Goal: Check status: Check status

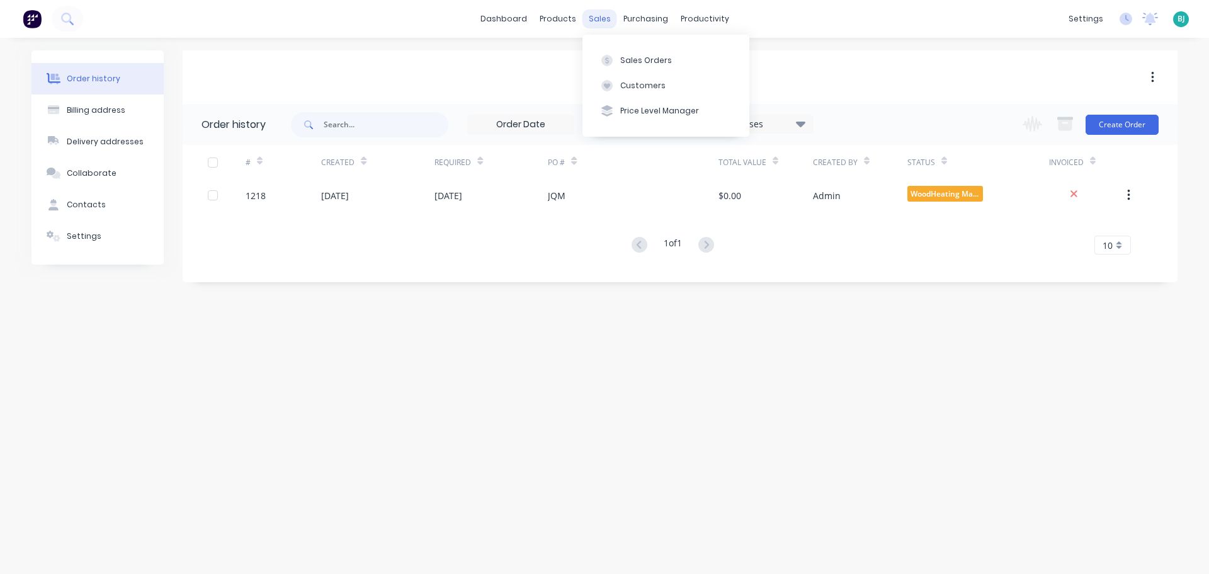
click at [601, 21] on div "sales" at bounding box center [599, 18] width 35 height 19
click at [799, 352] on div "Order history Billing address Delivery addresses Collaborate Contacts Settings …" at bounding box center [604, 306] width 1209 height 536
click at [406, 211] on div "# Created Required PO # Total Value Created By Status Invoiced 1218 [DATE] [DAT…" at bounding box center [673, 200] width 980 height 110
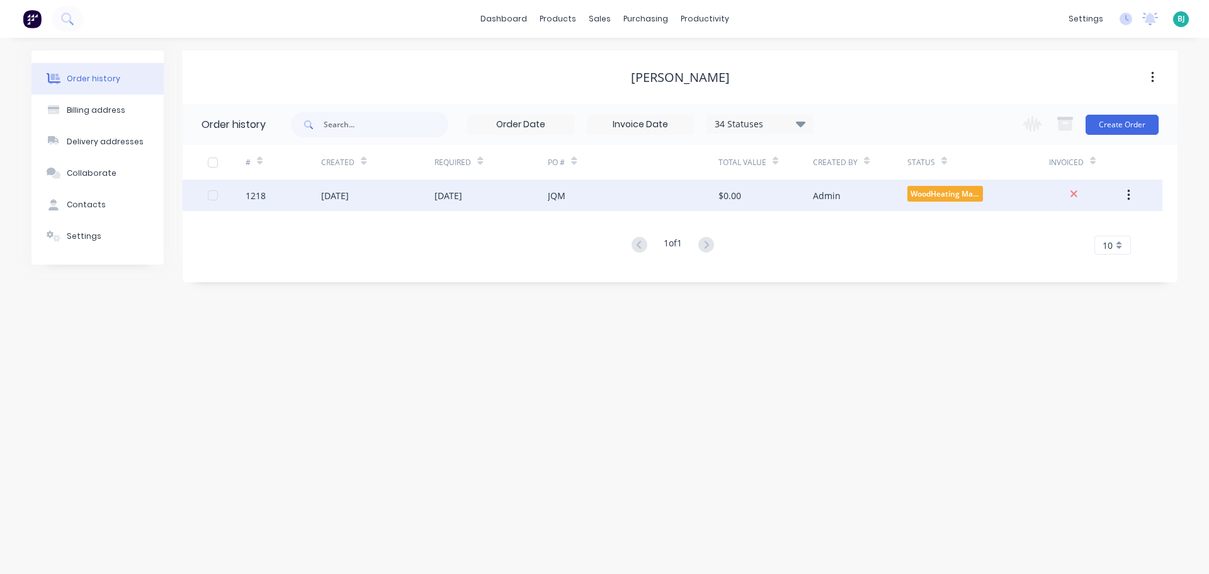
click at [412, 195] on div "[DATE]" at bounding box center [377, 194] width 113 height 31
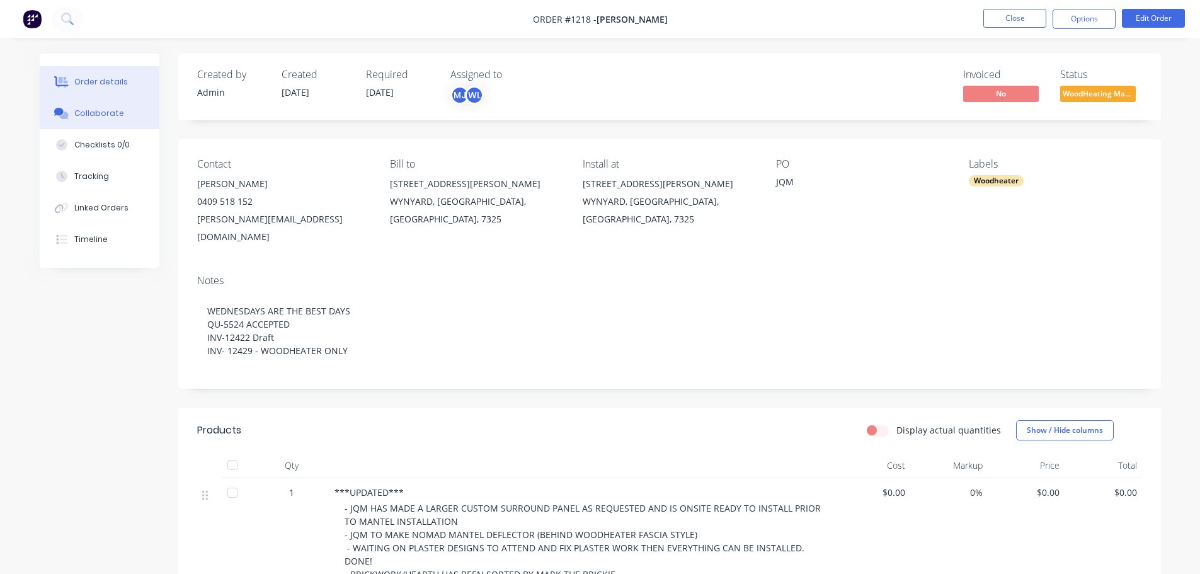
click at [118, 122] on button "Collaborate" at bounding box center [100, 113] width 120 height 31
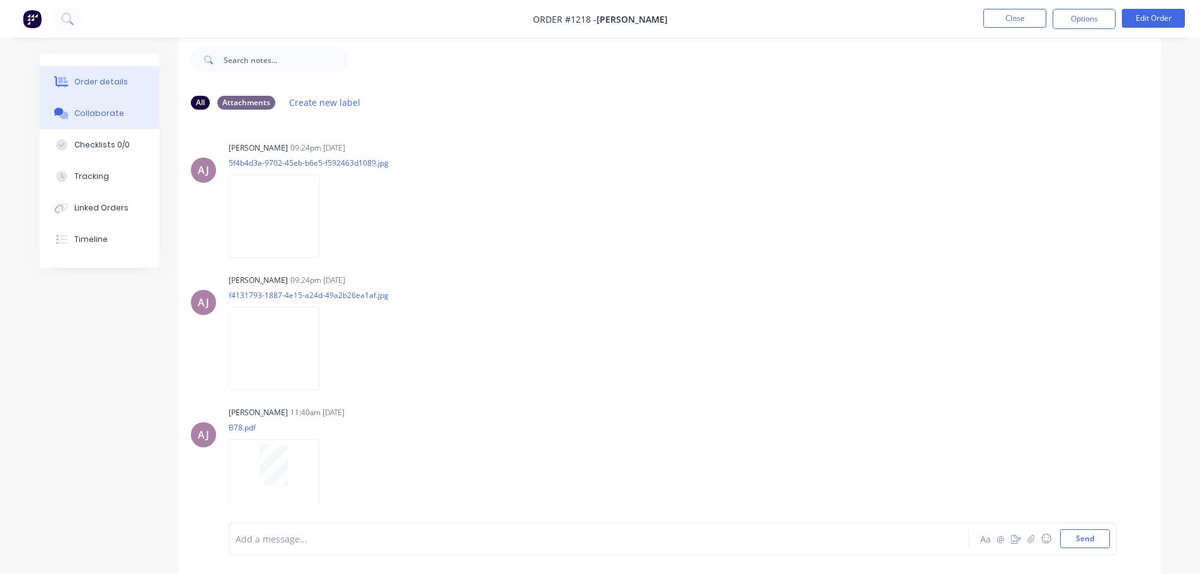
click at [82, 78] on div "Order details" at bounding box center [101, 81] width 54 height 11
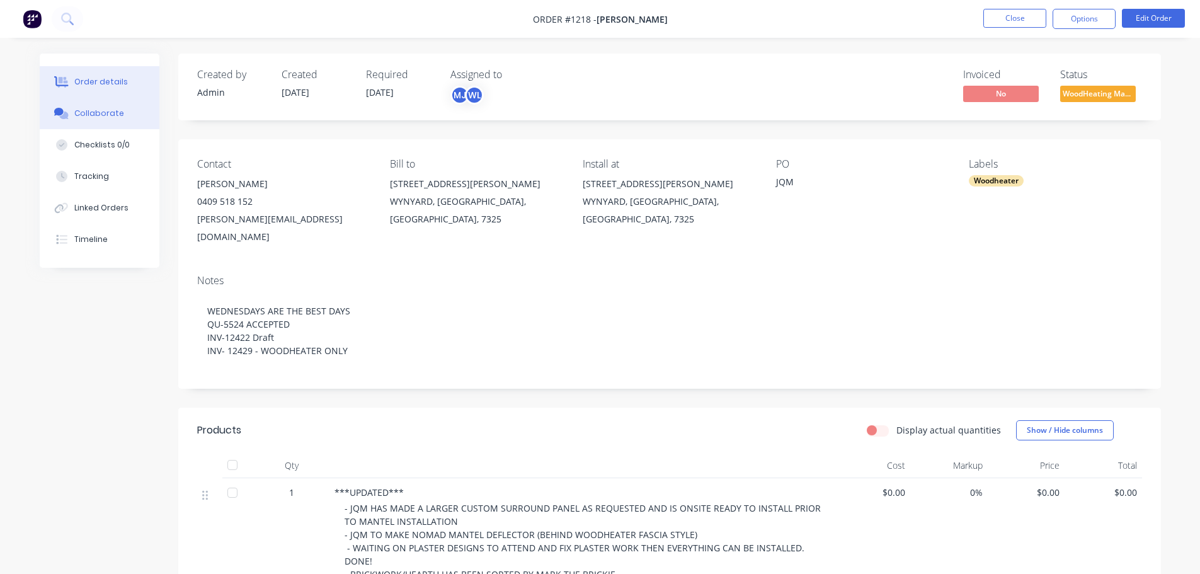
click at [80, 102] on button "Collaborate" at bounding box center [100, 113] width 120 height 31
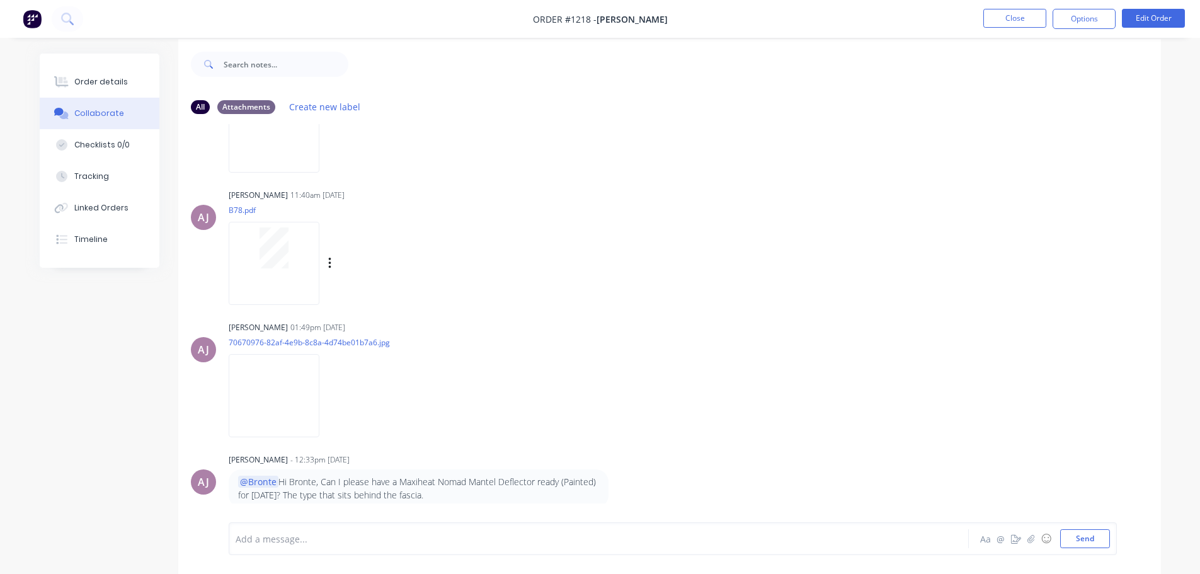
scroll to position [19, 0]
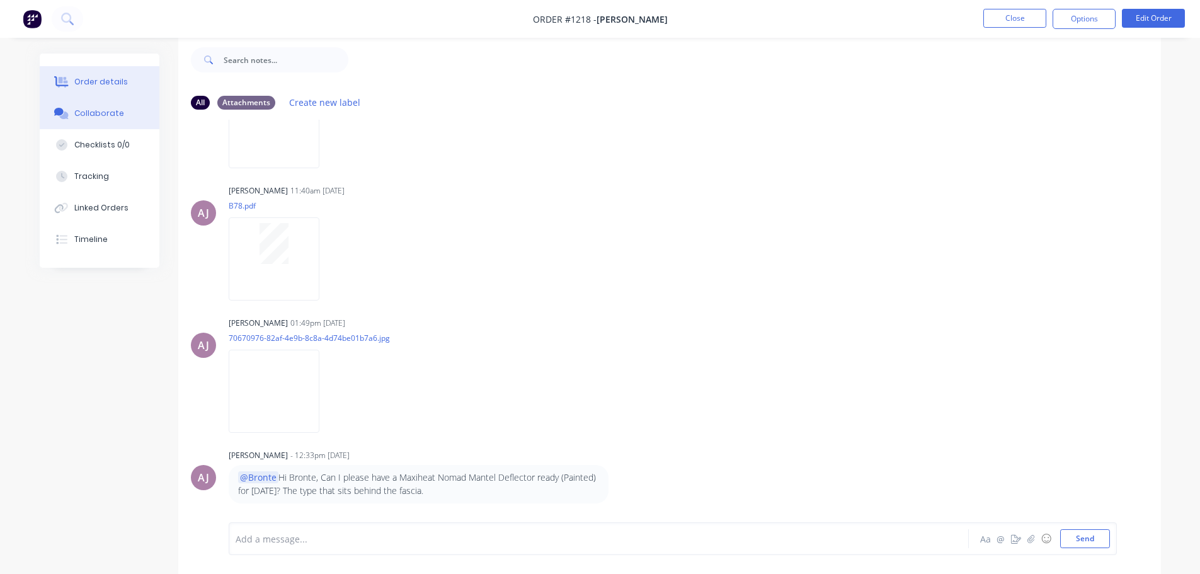
click at [86, 80] on div "Order details" at bounding box center [101, 81] width 54 height 11
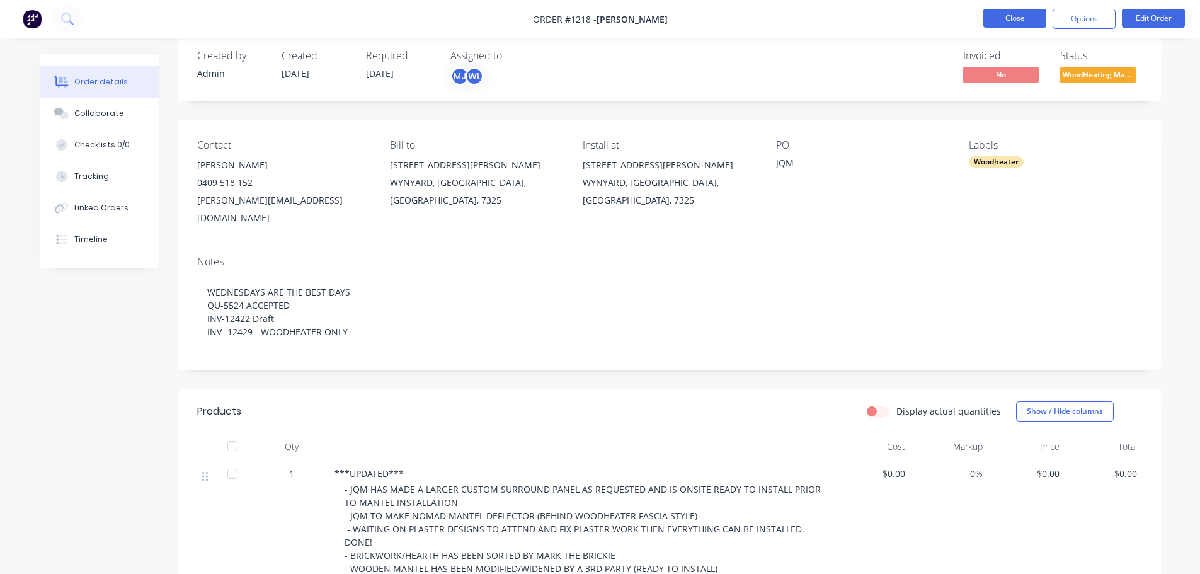
click at [1024, 17] on button "Close" at bounding box center [1014, 18] width 63 height 19
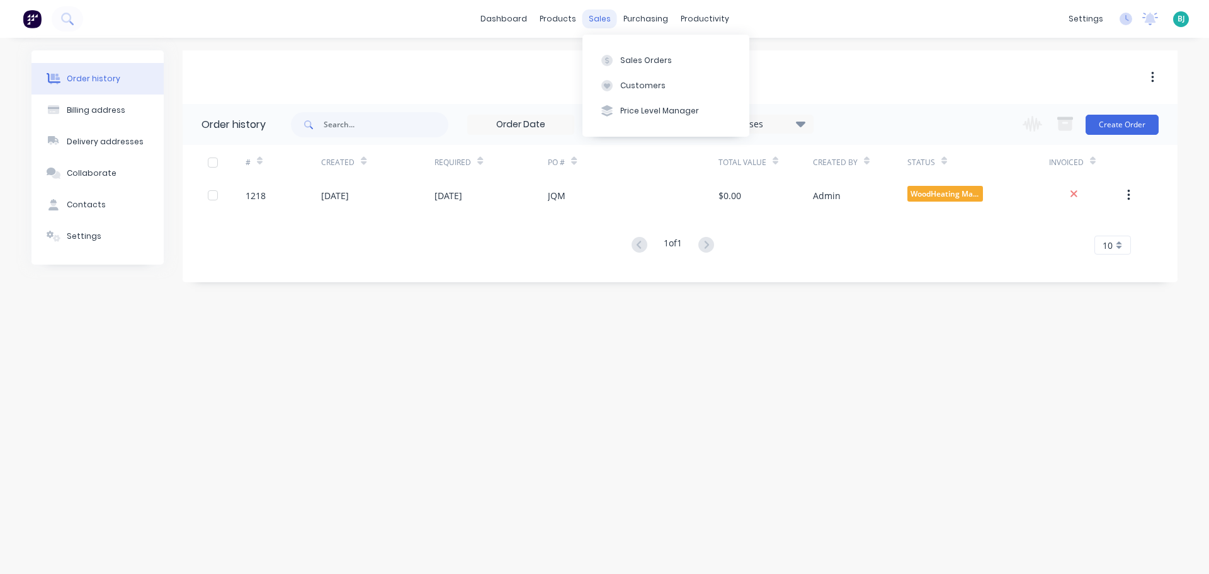
click at [608, 21] on div "sales" at bounding box center [599, 18] width 35 height 19
click at [627, 59] on div "Sales Orders" at bounding box center [646, 60] width 52 height 11
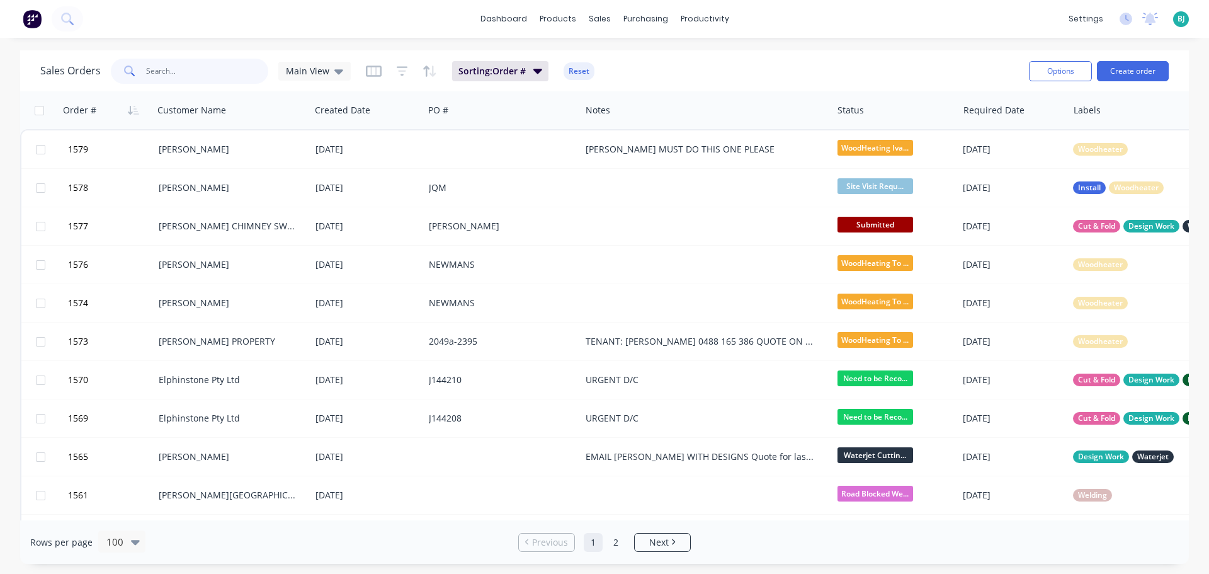
click at [159, 76] on input "text" at bounding box center [207, 71] width 123 height 25
type input "cint"
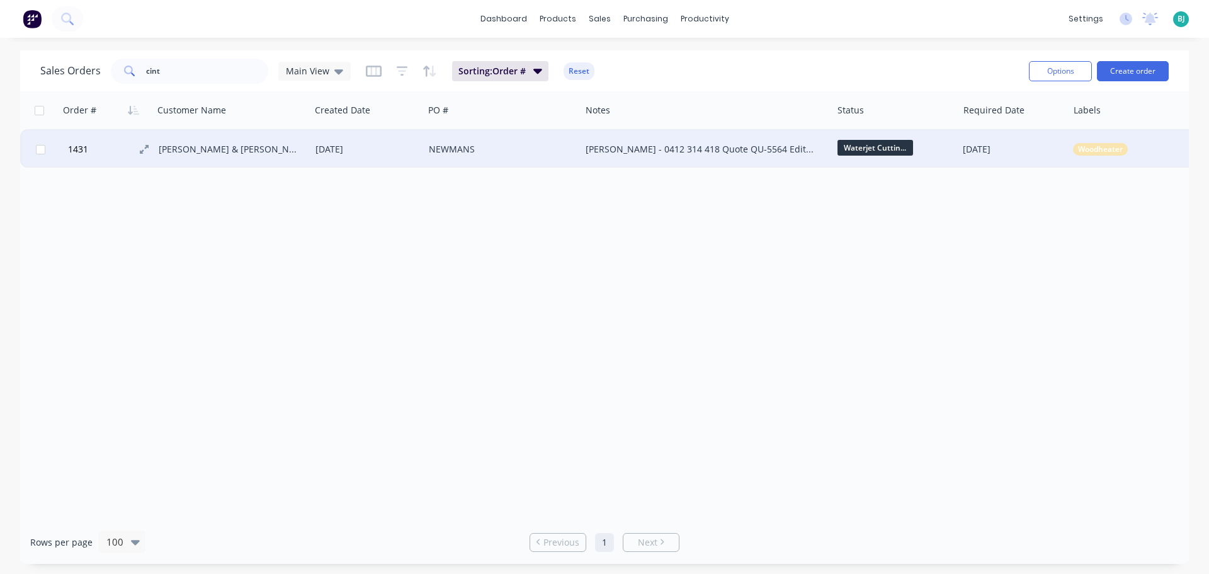
click at [104, 151] on button "1431" at bounding box center [111, 149] width 94 height 38
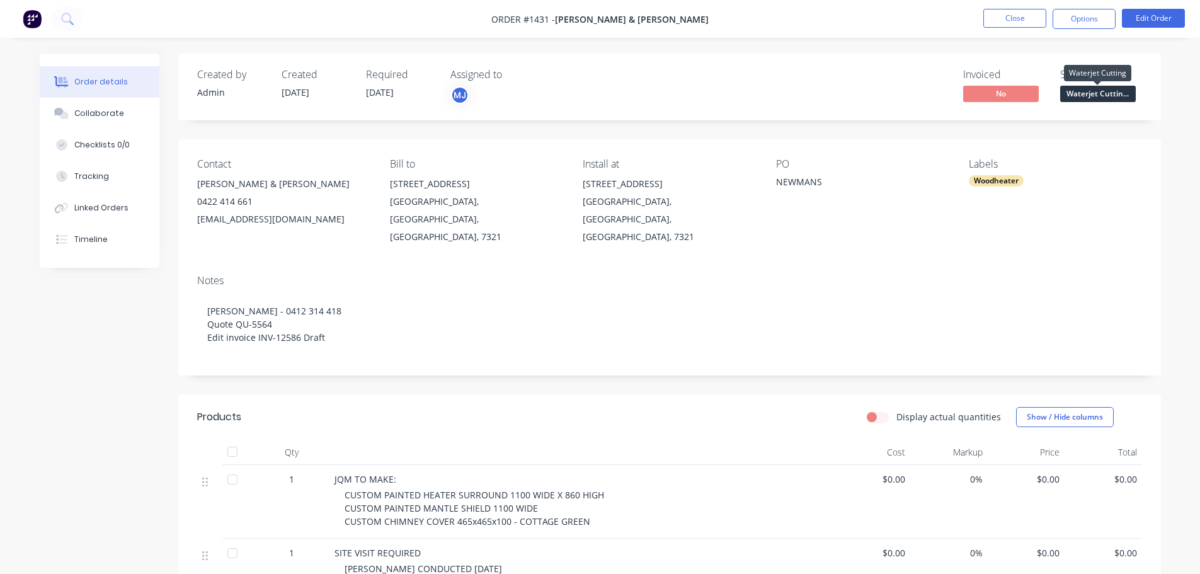
click at [1104, 90] on span "Waterjet Cuttin..." at bounding box center [1098, 94] width 76 height 16
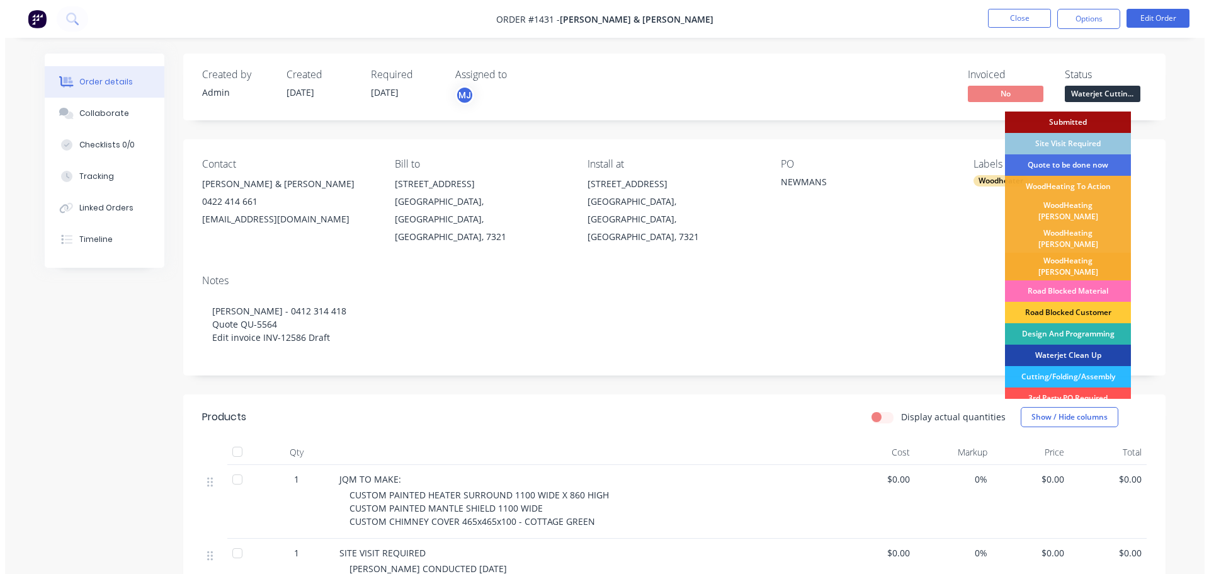
scroll to position [63, 0]
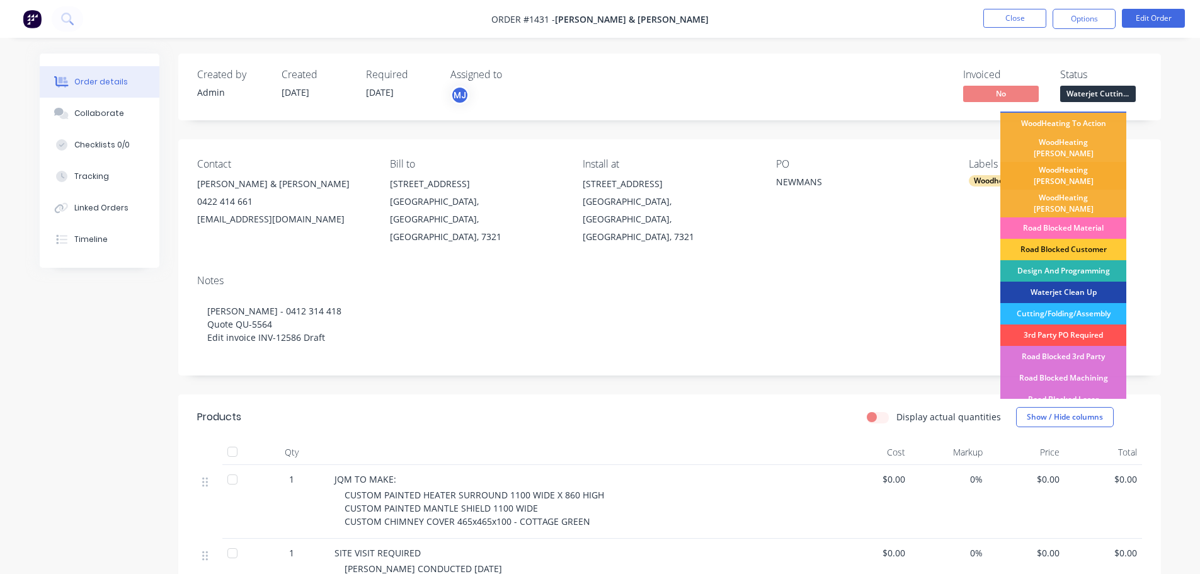
click at [1094, 164] on div "WoodHeating [PERSON_NAME]" at bounding box center [1063, 176] width 126 height 28
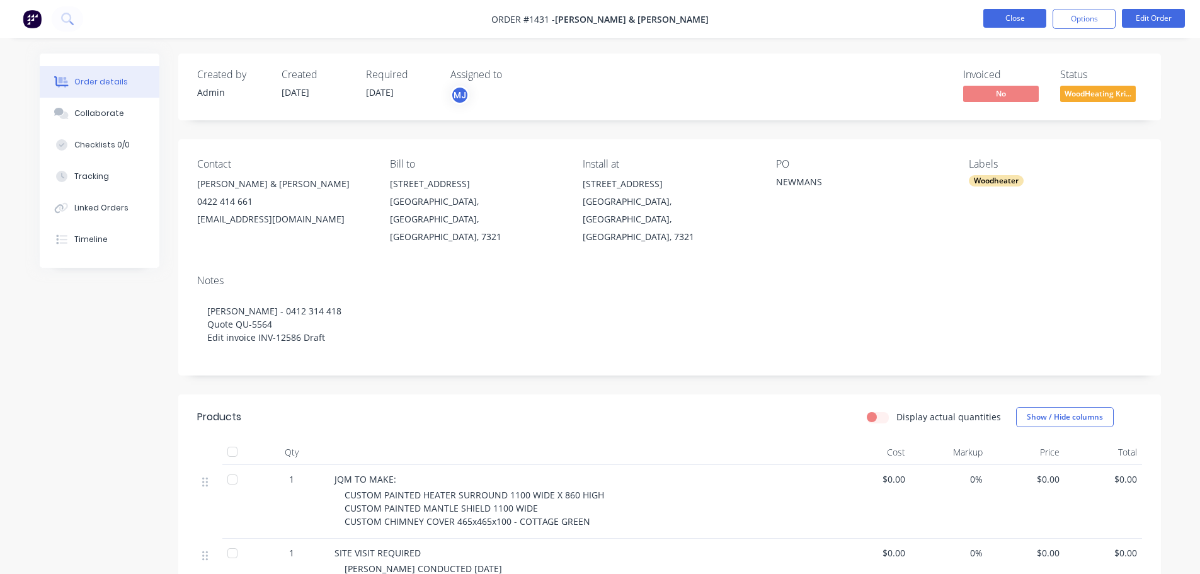
click at [1016, 25] on button "Close" at bounding box center [1014, 18] width 63 height 19
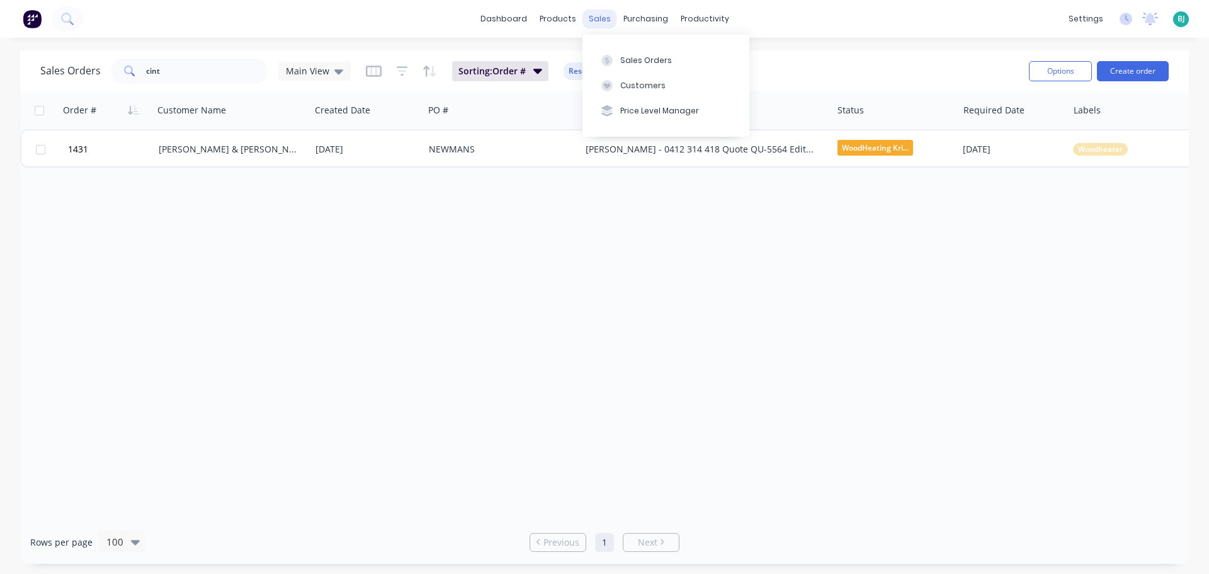
click at [594, 23] on div "sales" at bounding box center [599, 18] width 35 height 19
click at [637, 57] on div "Sales Orders" at bounding box center [646, 60] width 52 height 11
click at [218, 74] on input "cint" at bounding box center [207, 71] width 123 height 25
type input "c"
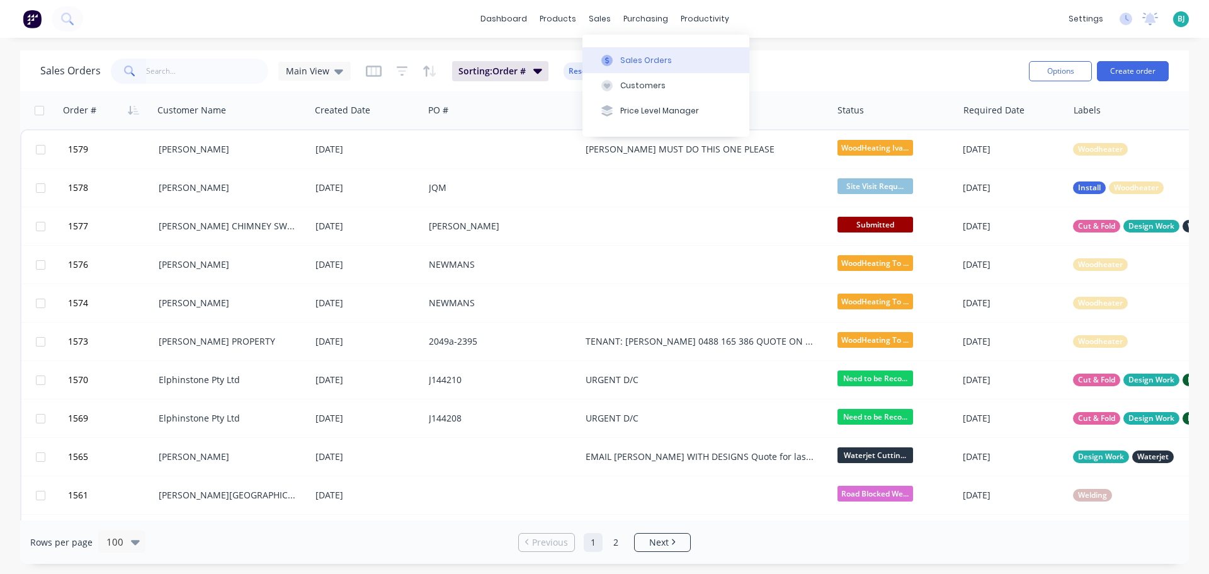
click at [627, 55] on div "Sales Orders" at bounding box center [646, 60] width 52 height 11
